Goal: Navigation & Orientation: Find specific page/section

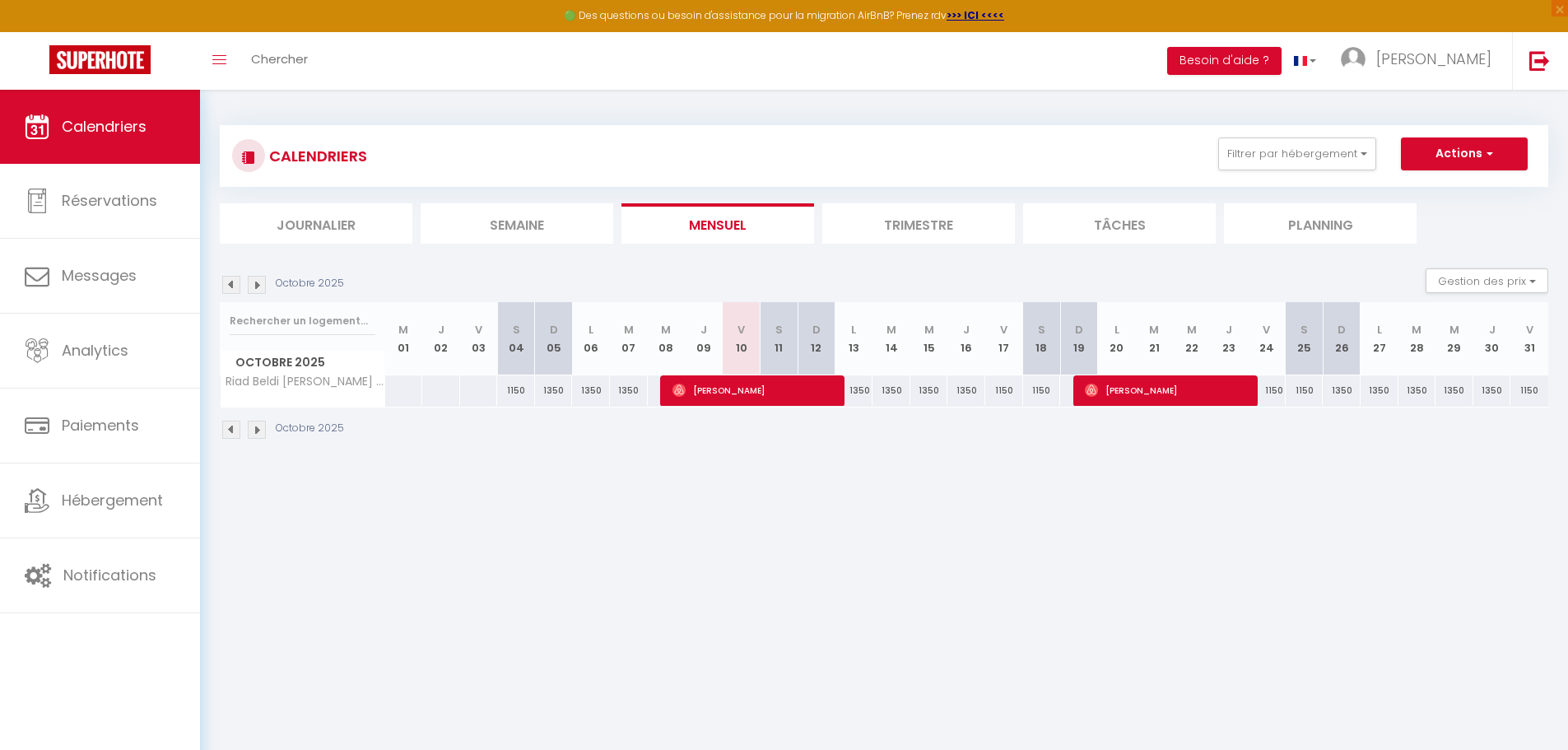
click at [253, 285] on img at bounding box center [257, 284] width 18 height 18
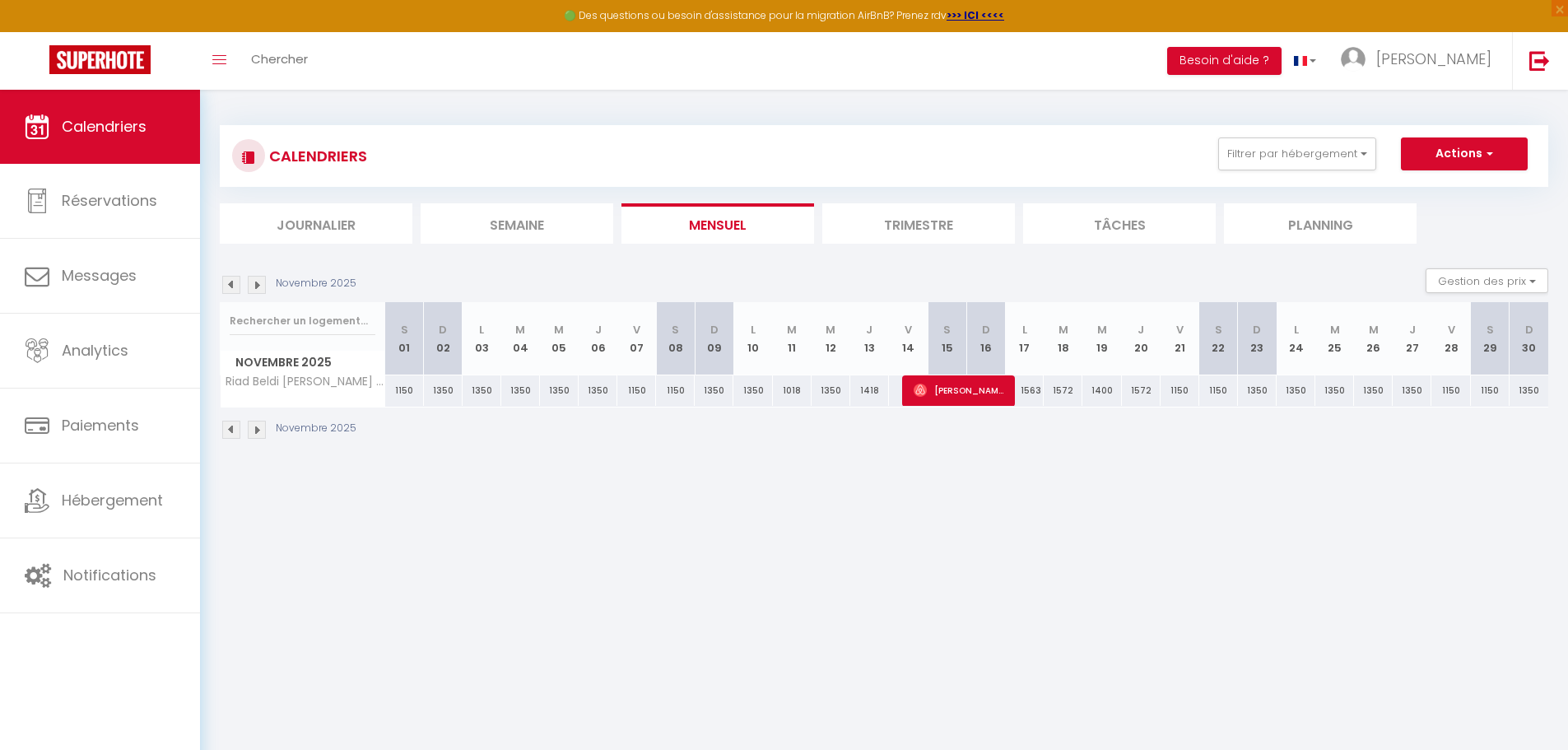
click at [253, 285] on img at bounding box center [257, 284] width 18 height 18
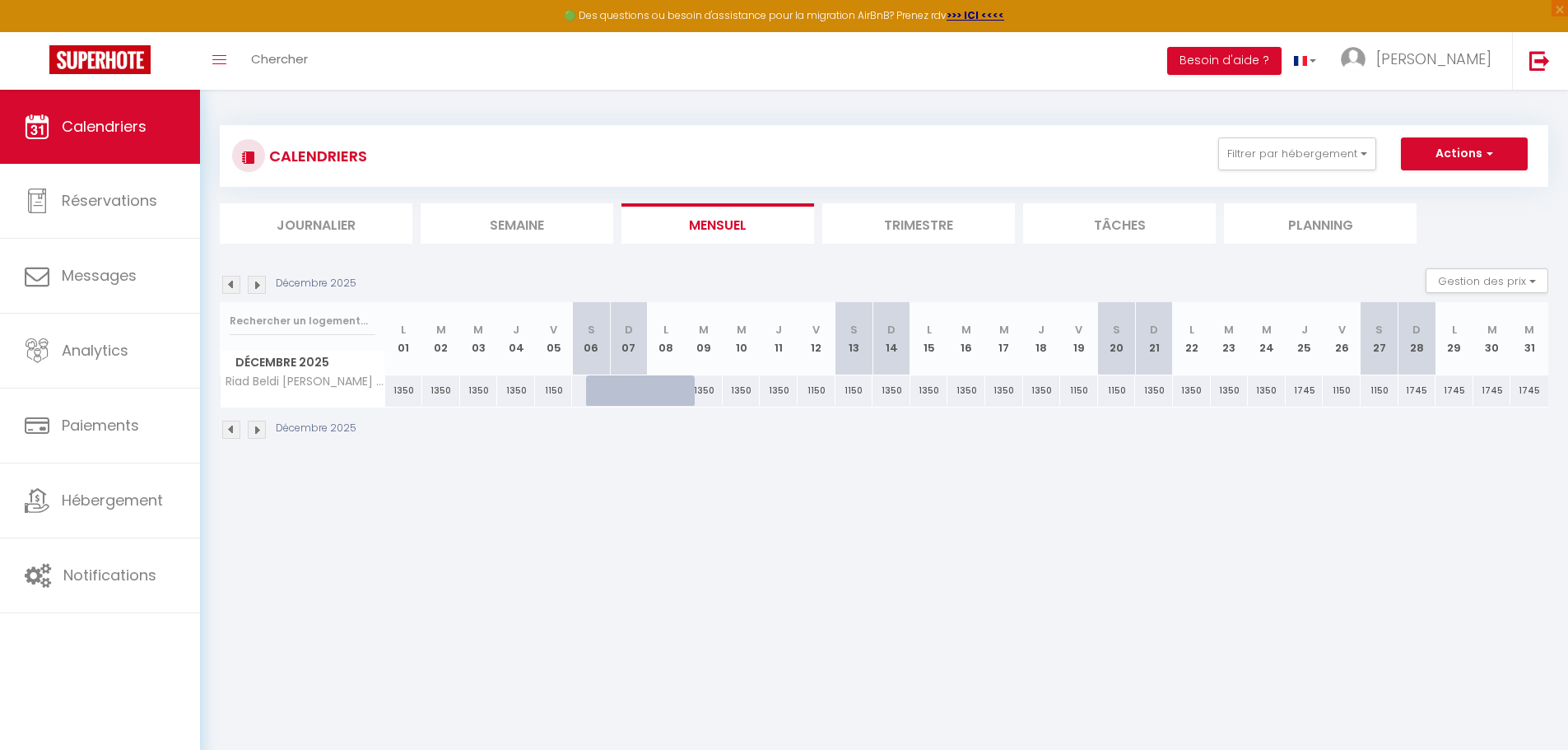
click at [253, 285] on img at bounding box center [257, 284] width 18 height 18
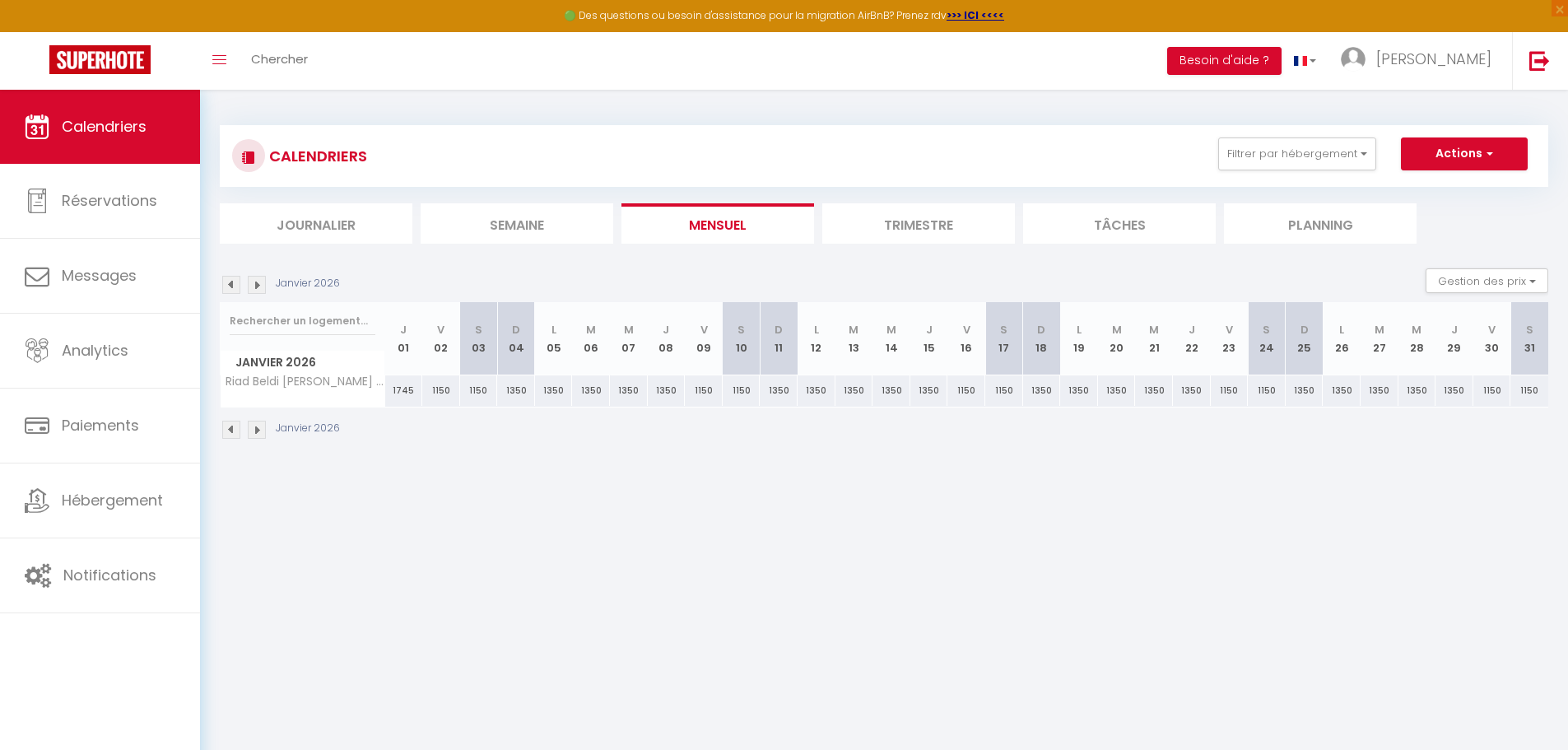
click at [253, 285] on img at bounding box center [257, 284] width 18 height 18
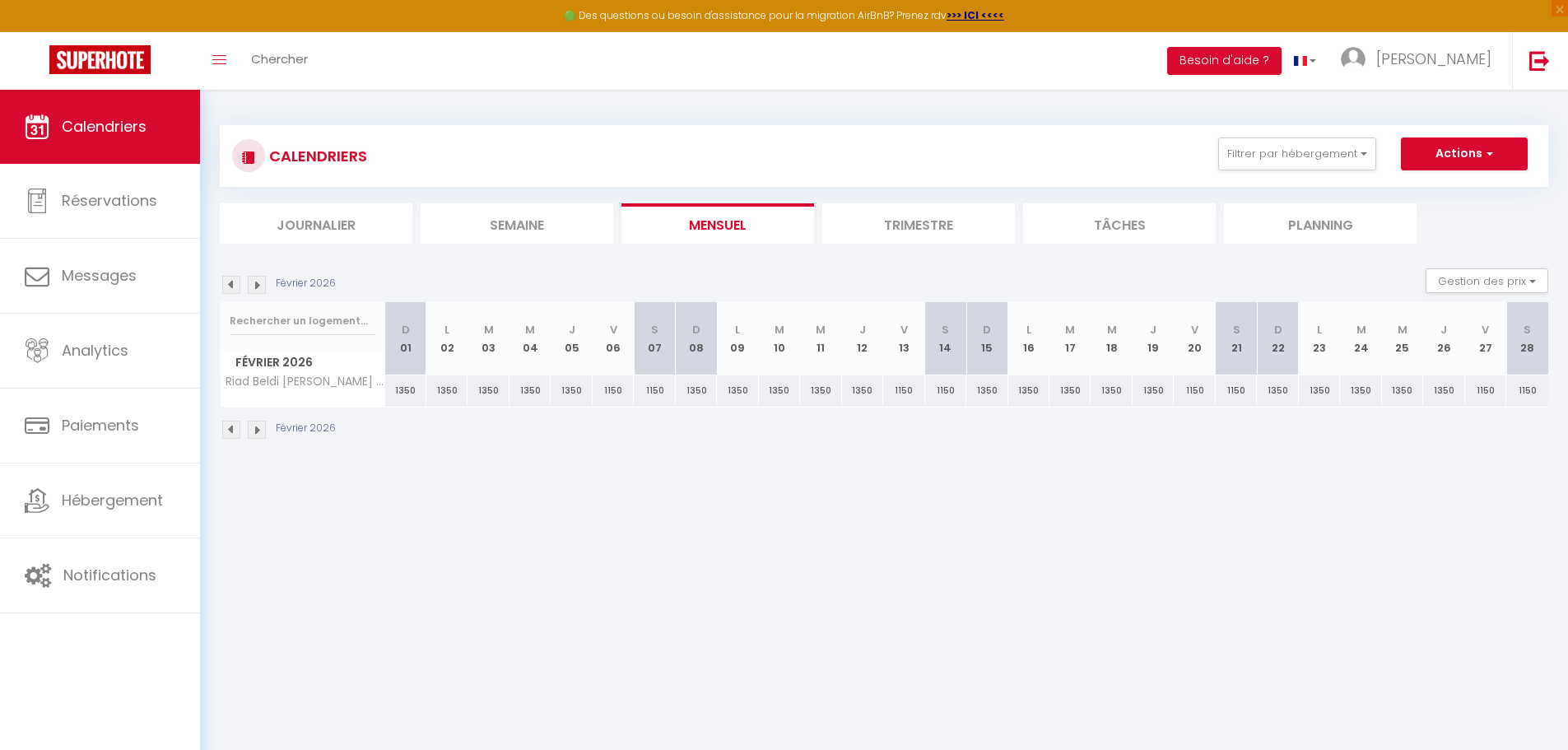
click at [253, 285] on img at bounding box center [257, 284] width 18 height 18
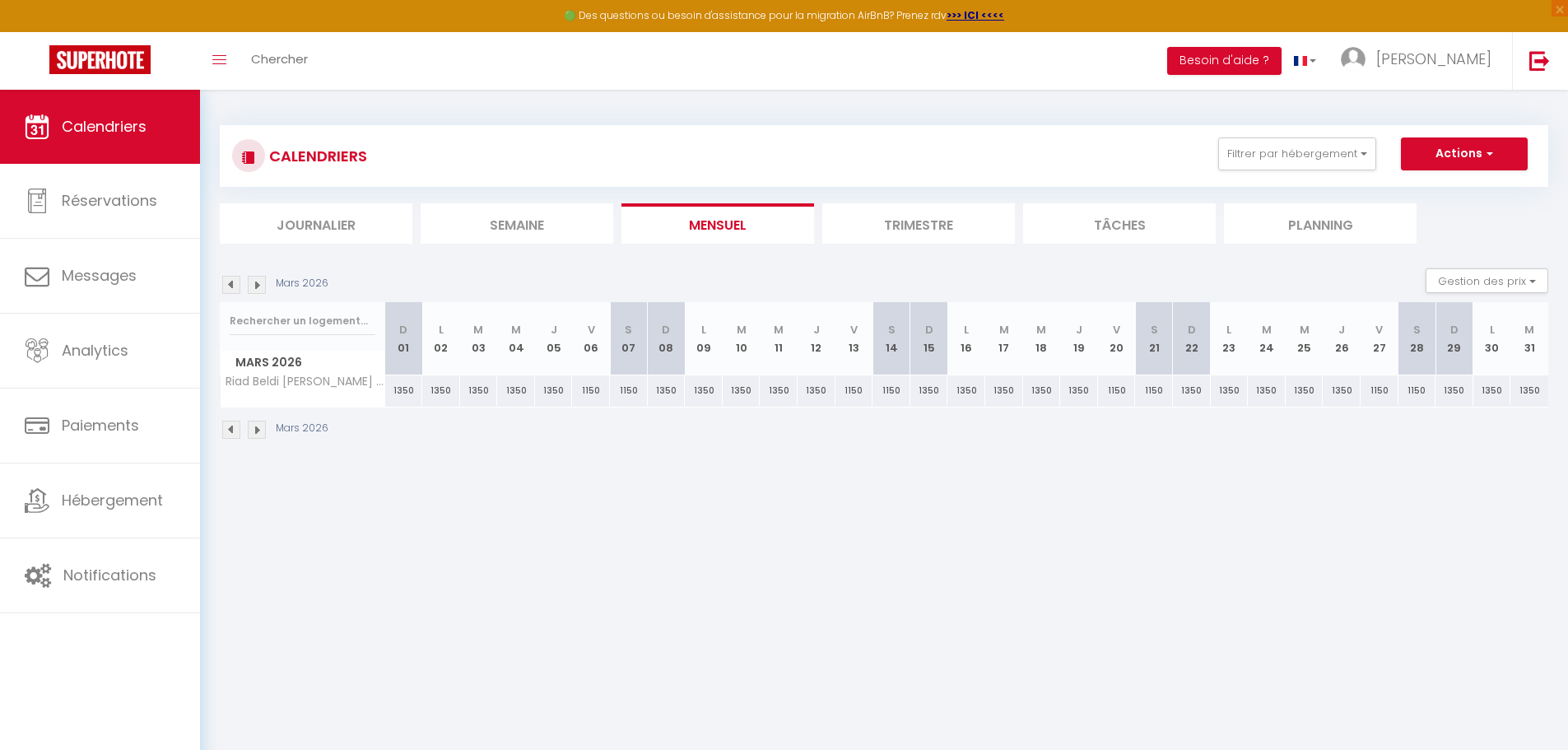
click at [253, 285] on img at bounding box center [257, 284] width 18 height 18
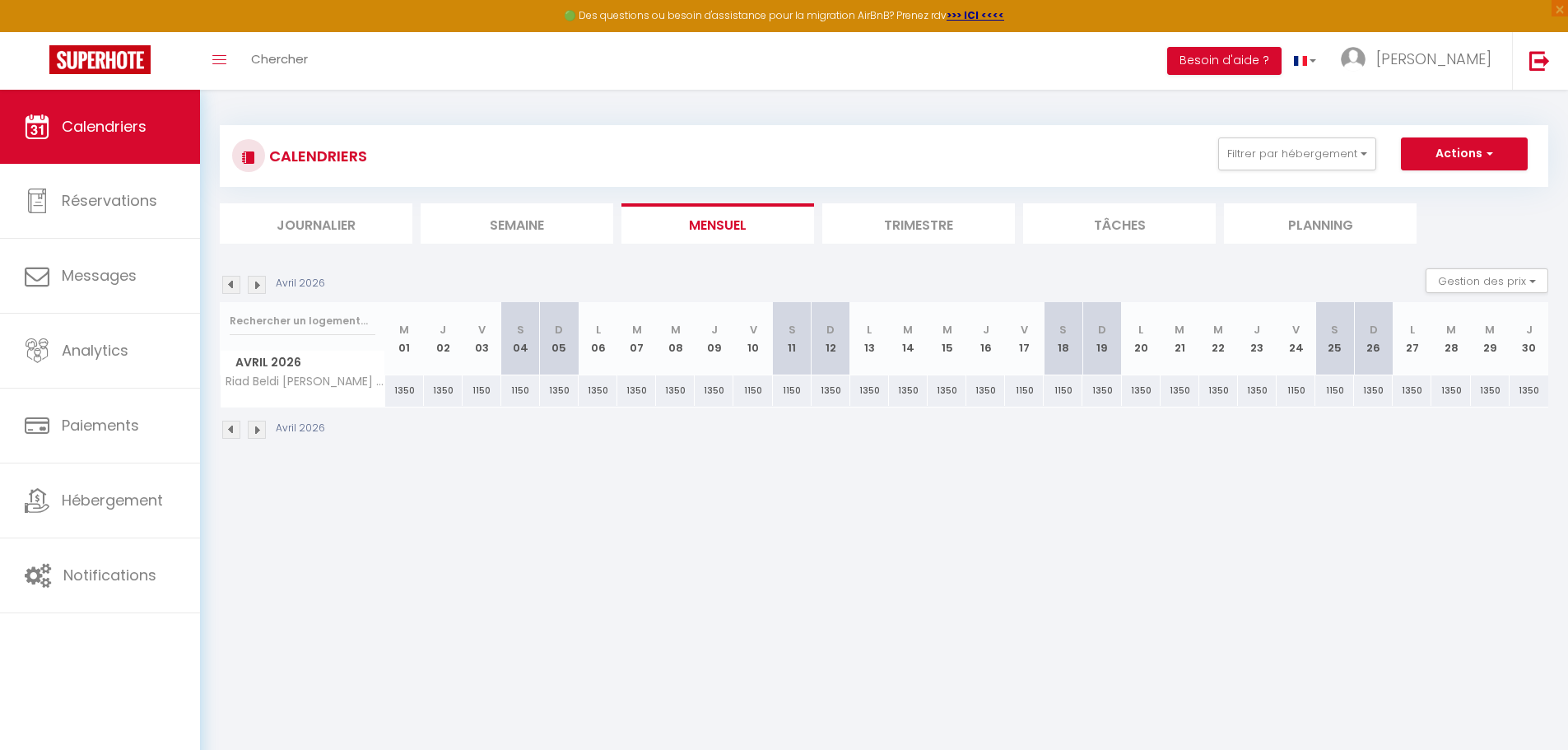
click at [253, 285] on img at bounding box center [257, 284] width 18 height 18
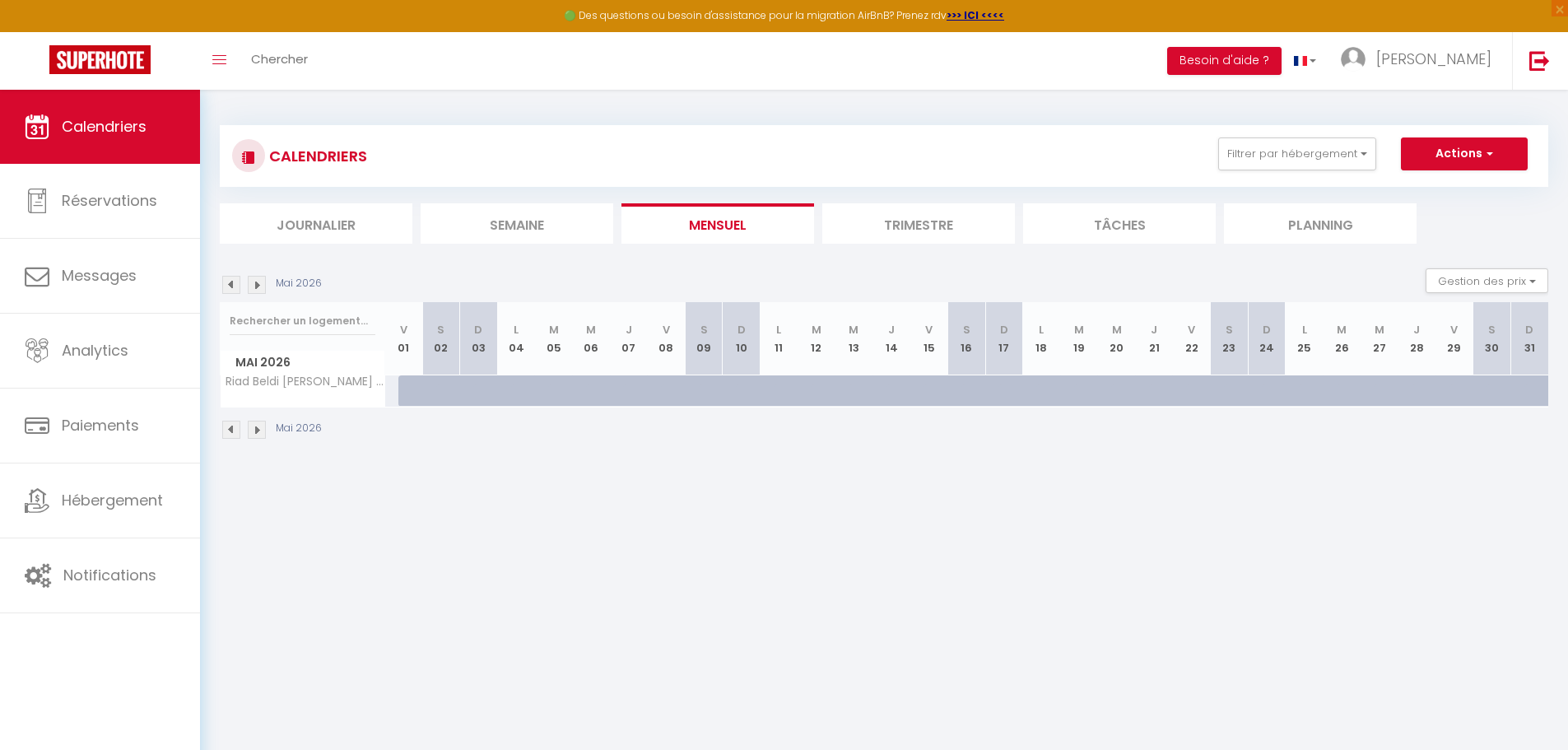
click at [253, 285] on img at bounding box center [257, 284] width 18 height 18
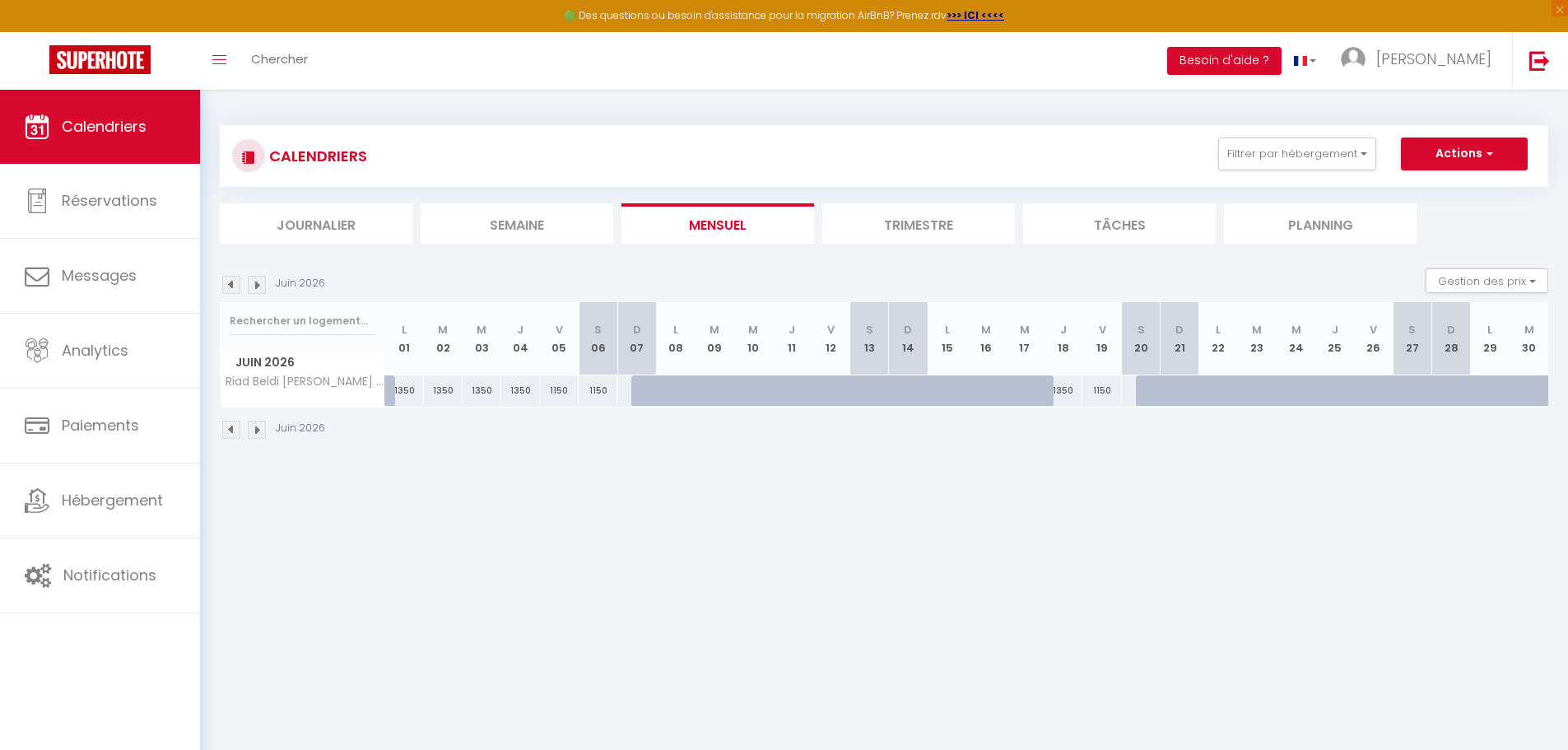
click at [231, 286] on img at bounding box center [231, 284] width 18 height 18
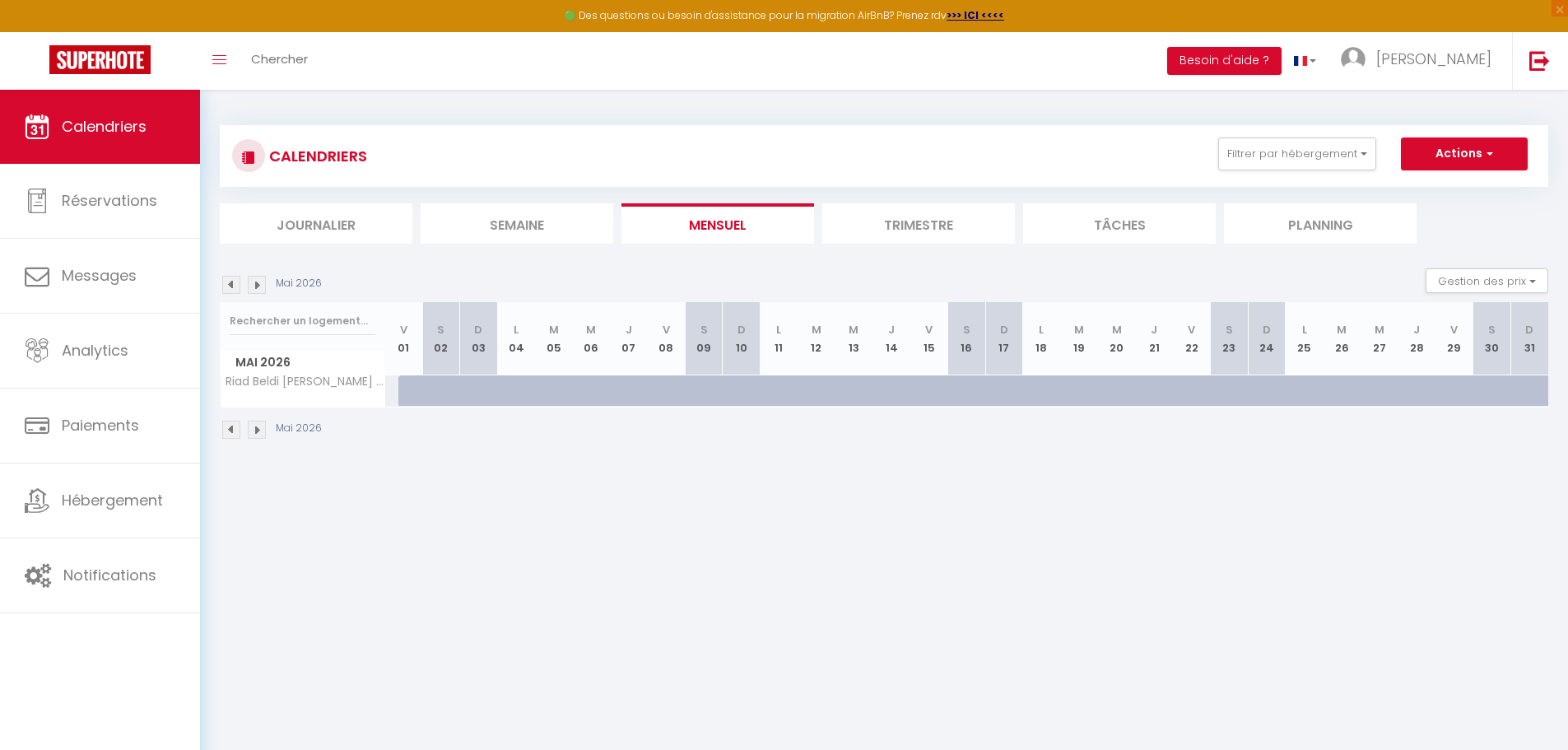
click at [231, 286] on img at bounding box center [231, 284] width 18 height 18
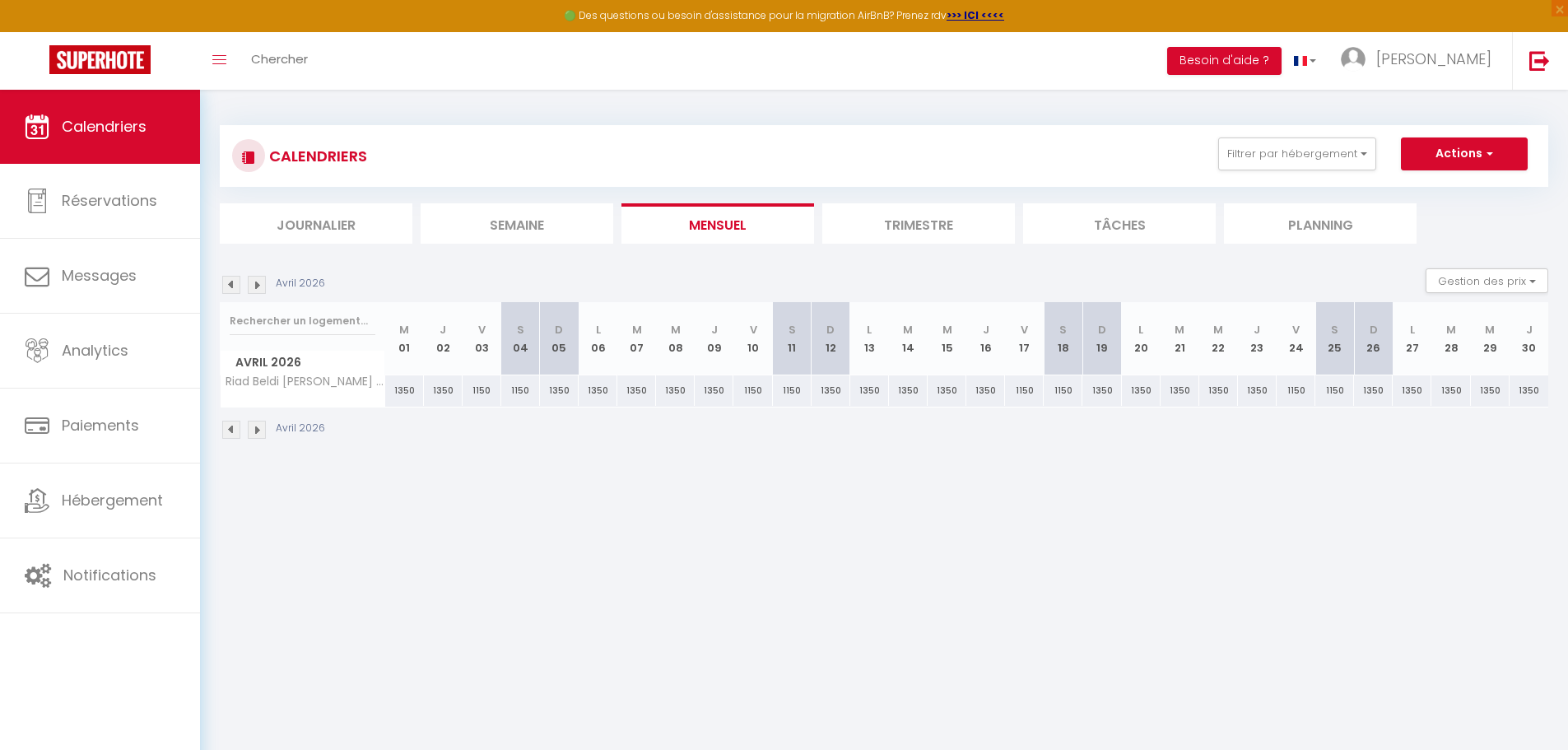
click at [231, 285] on img at bounding box center [231, 284] width 18 height 18
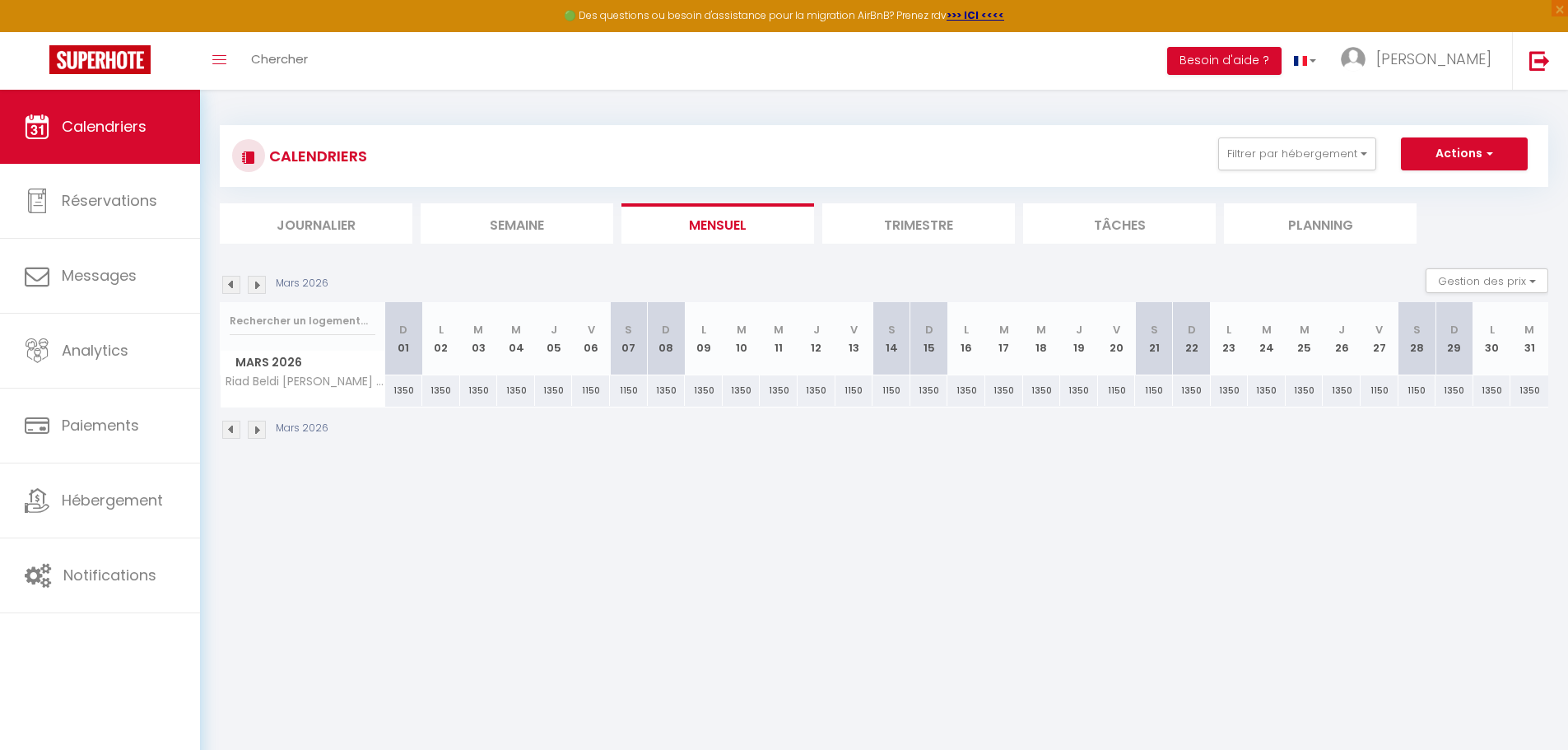
click at [231, 285] on img at bounding box center [231, 284] width 18 height 18
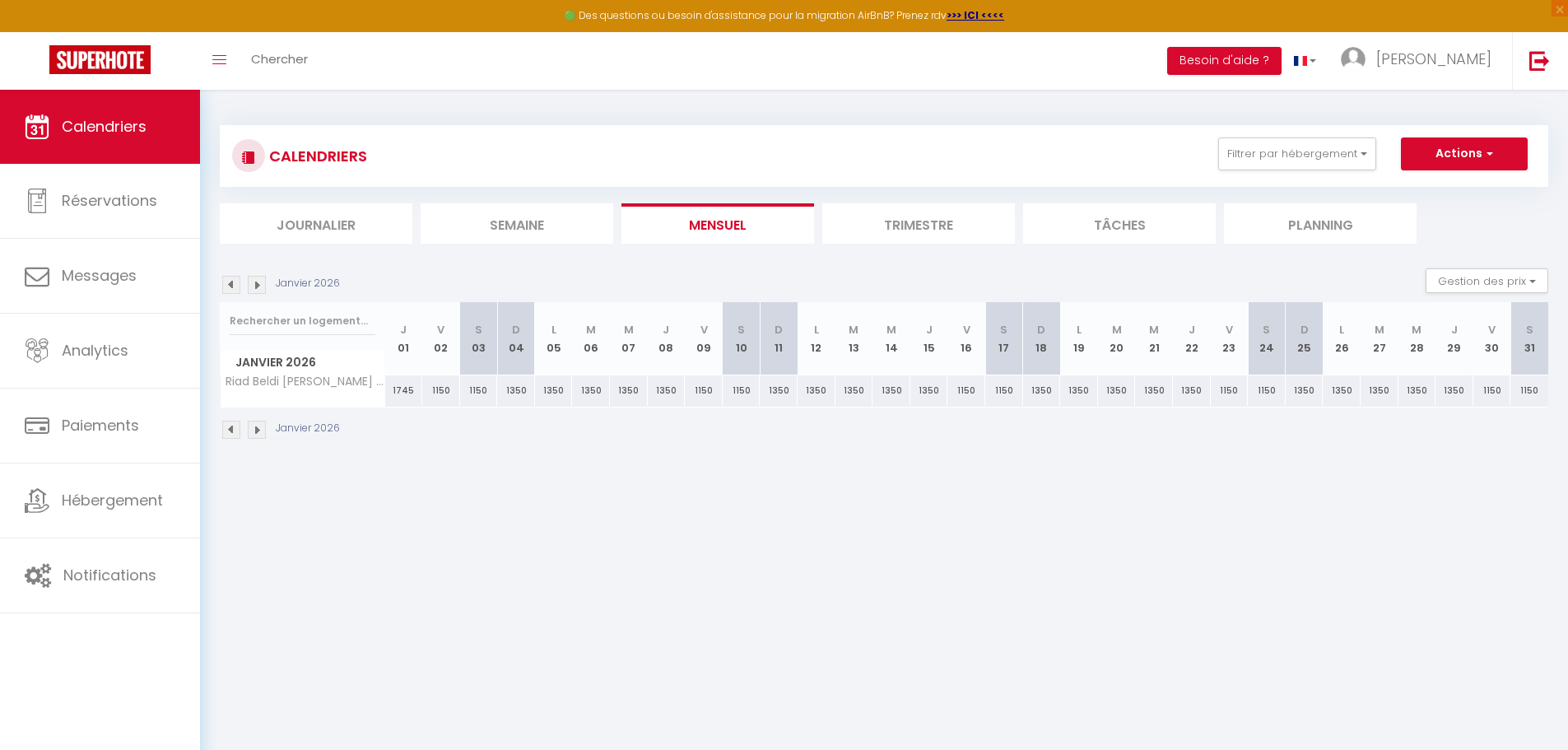
click at [231, 285] on img at bounding box center [231, 284] width 18 height 18
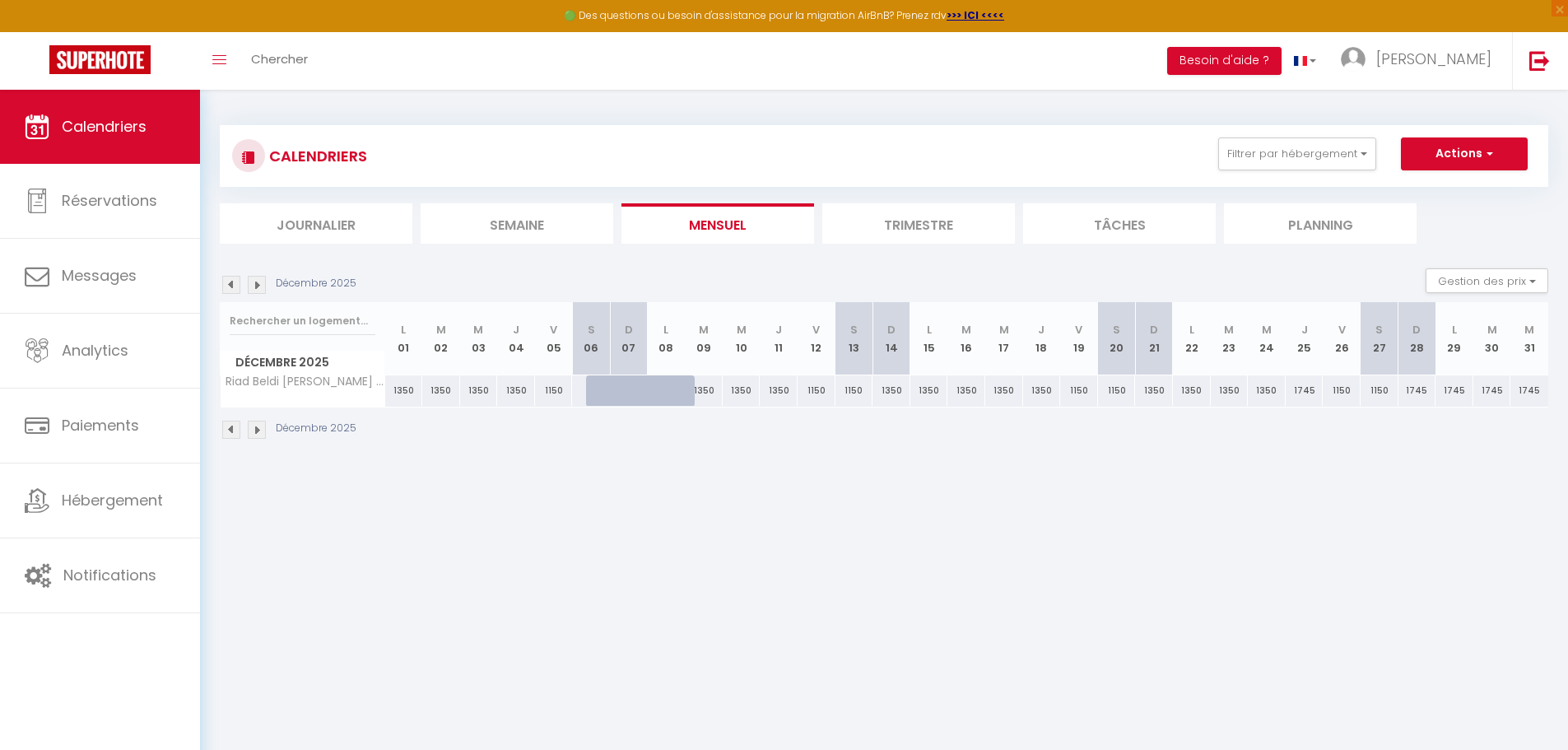
click at [231, 285] on img at bounding box center [231, 284] width 18 height 18
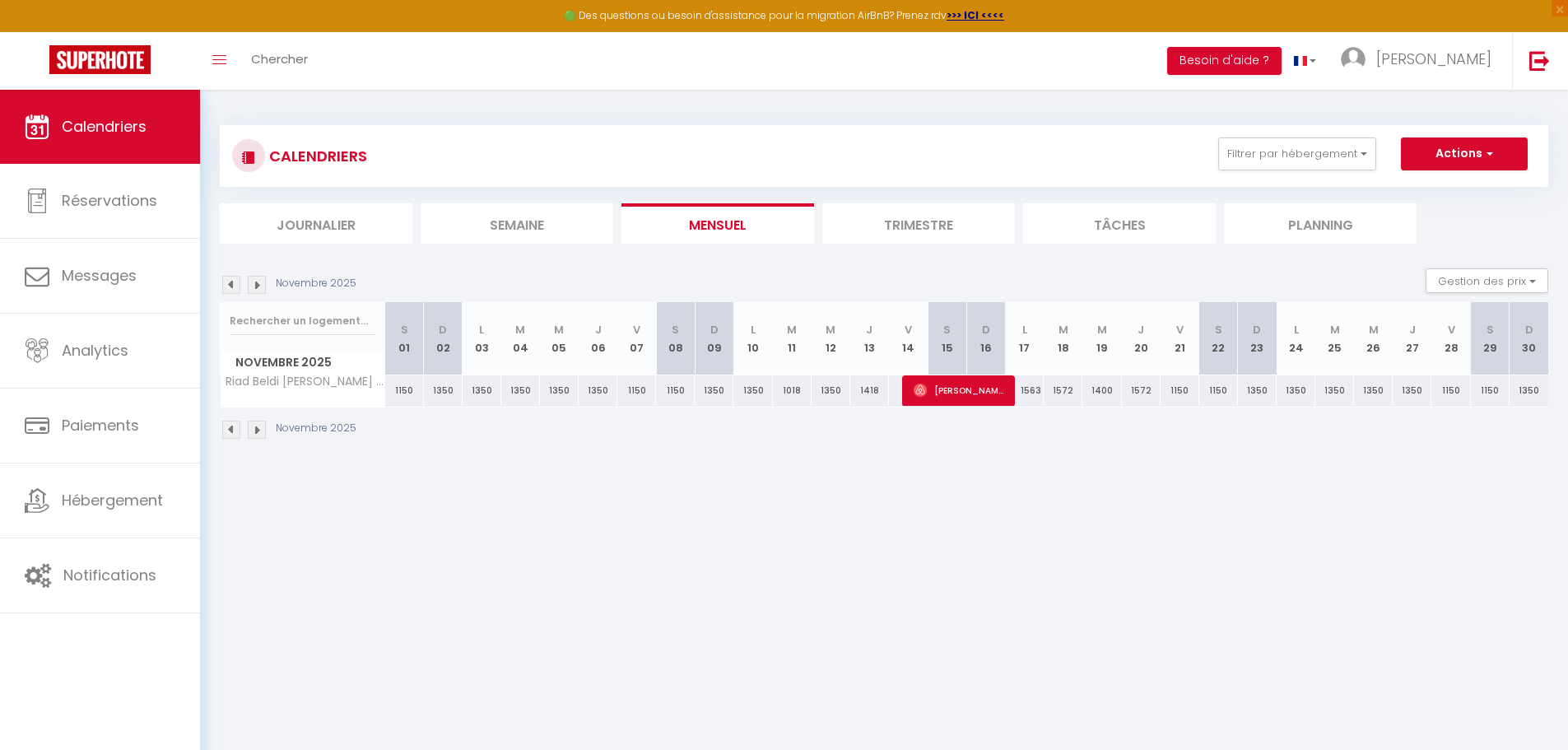
click at [231, 285] on img at bounding box center [231, 284] width 18 height 18
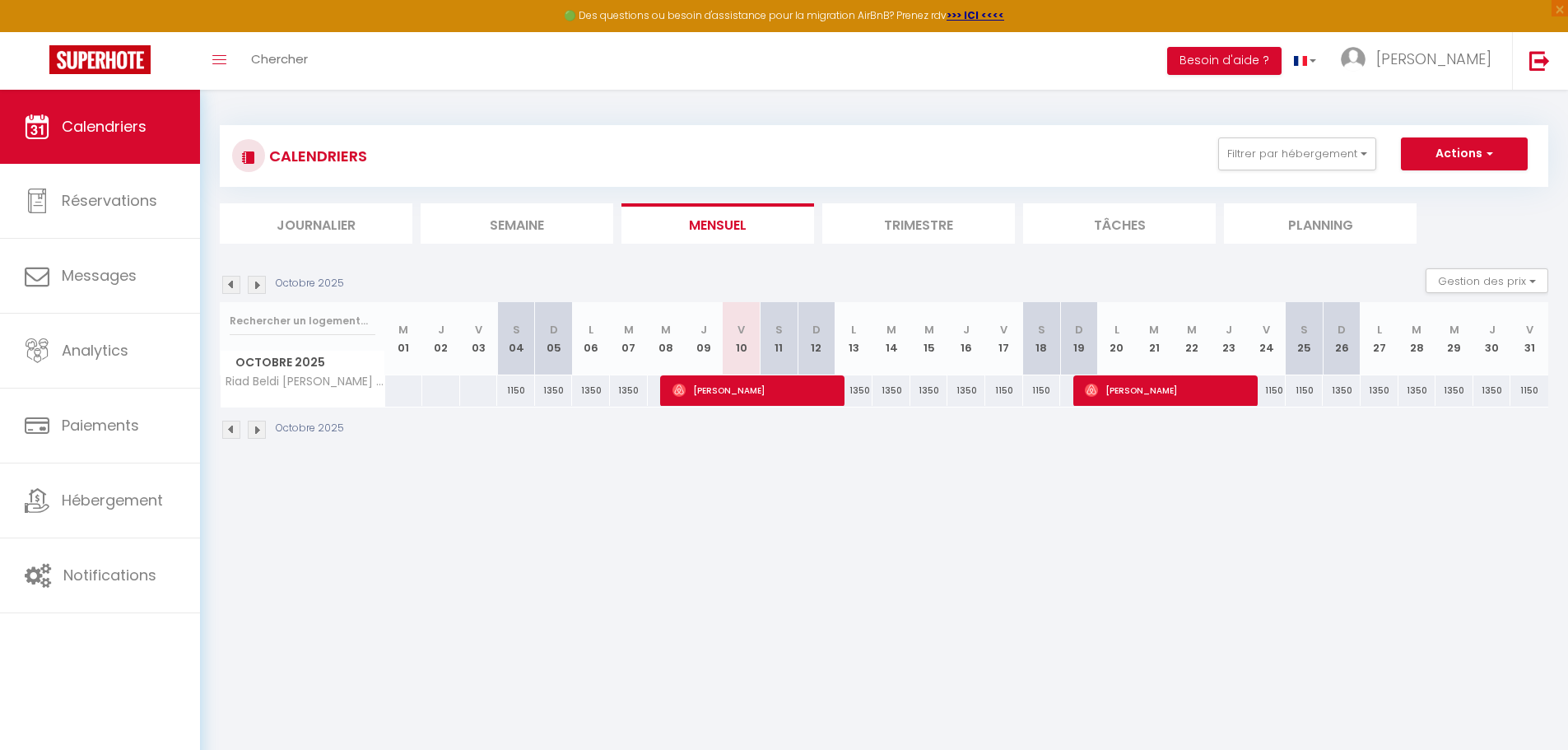
click at [231, 285] on img at bounding box center [231, 284] width 18 height 18
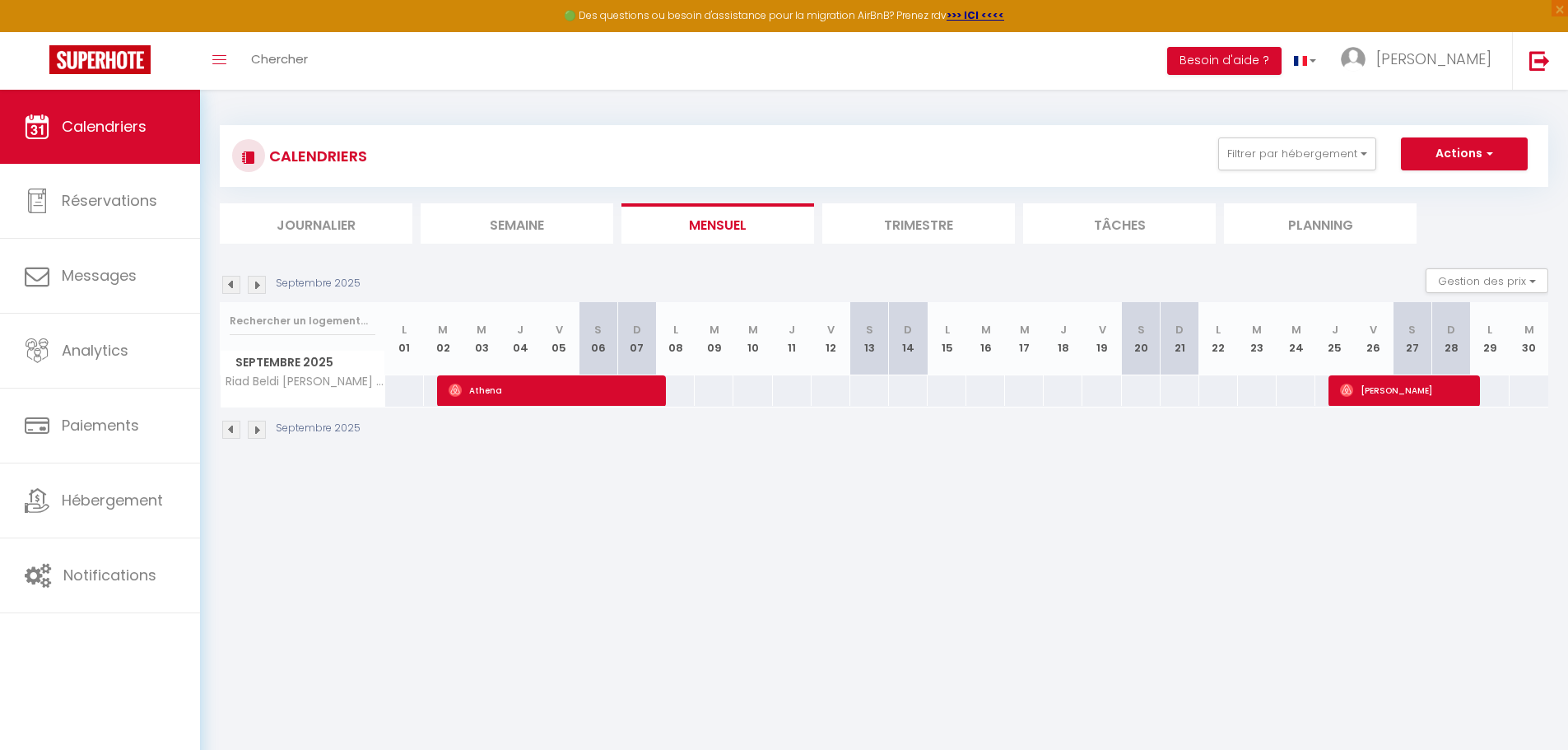
click at [256, 285] on img at bounding box center [257, 284] width 18 height 18
